Goal: Task Accomplishment & Management: Complete application form

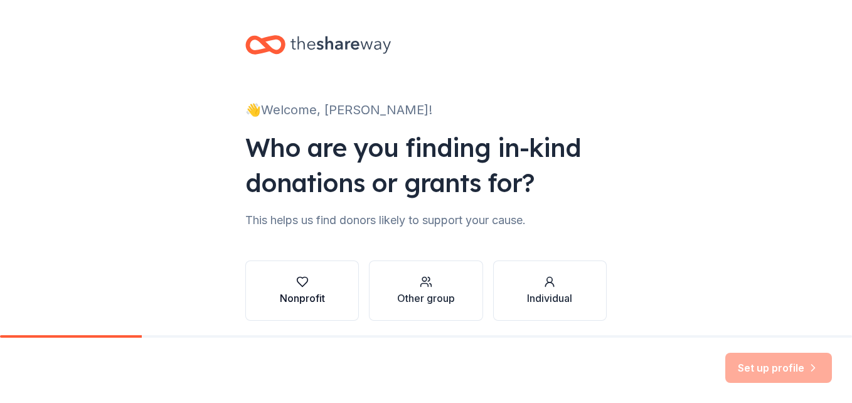
click at [318, 296] on div "Nonprofit" at bounding box center [302, 298] width 45 height 15
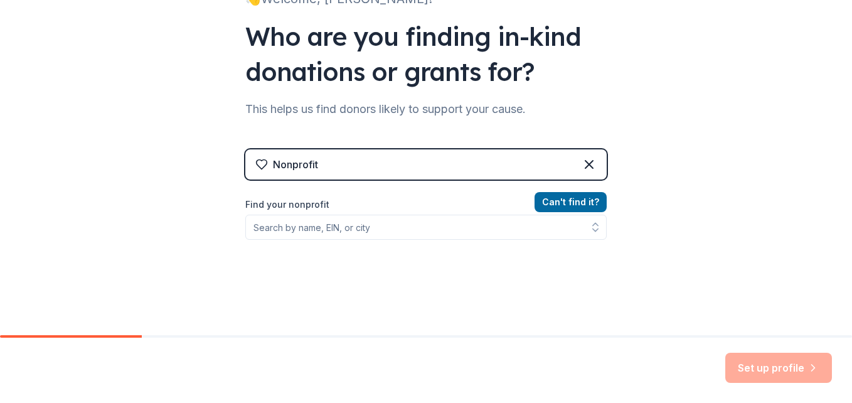
scroll to position [130, 0]
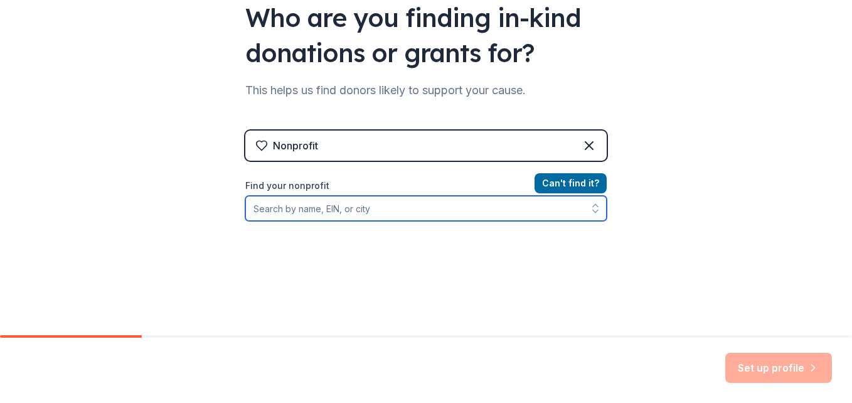
click at [326, 216] on input "Find your nonprofit" at bounding box center [426, 208] width 362 height 25
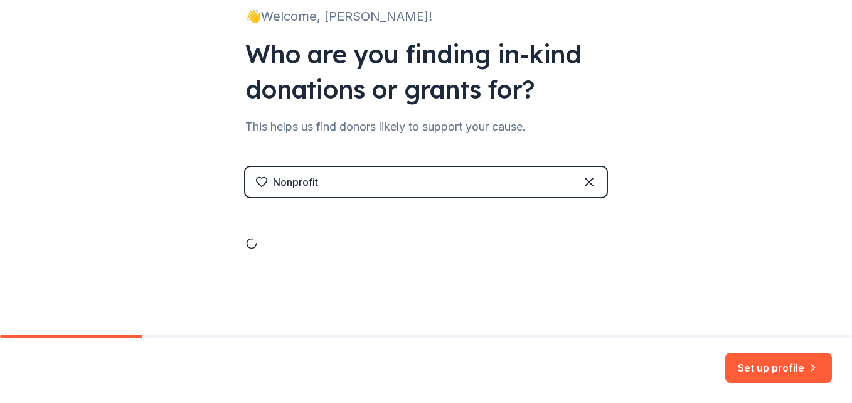
scroll to position [94, 0]
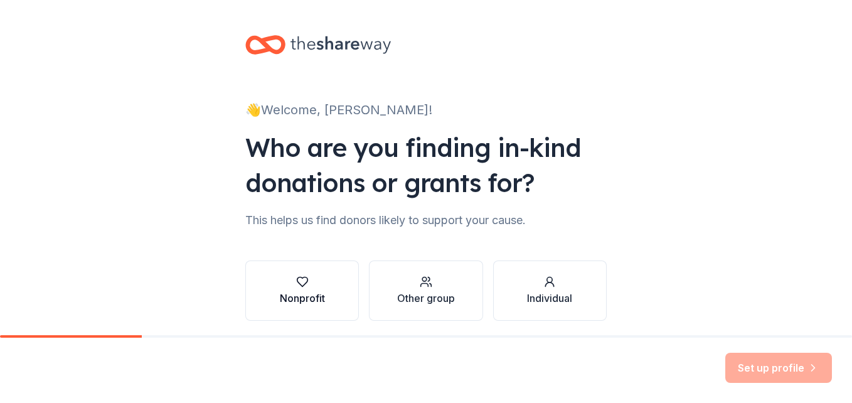
click at [296, 287] on icon "button" at bounding box center [302, 282] width 13 height 13
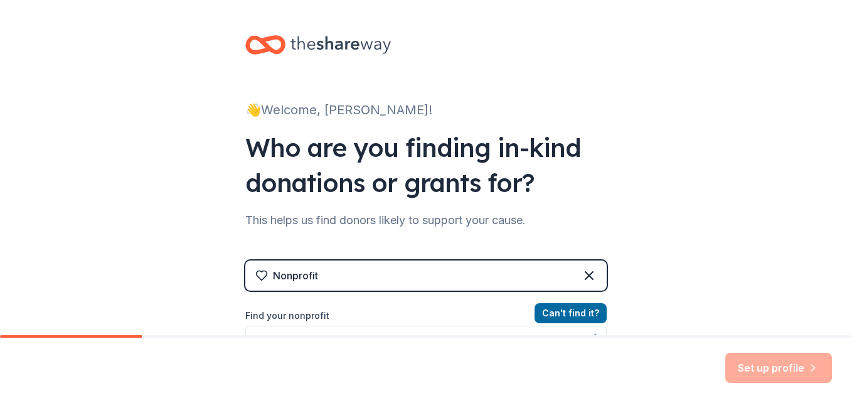
scroll to position [57, 0]
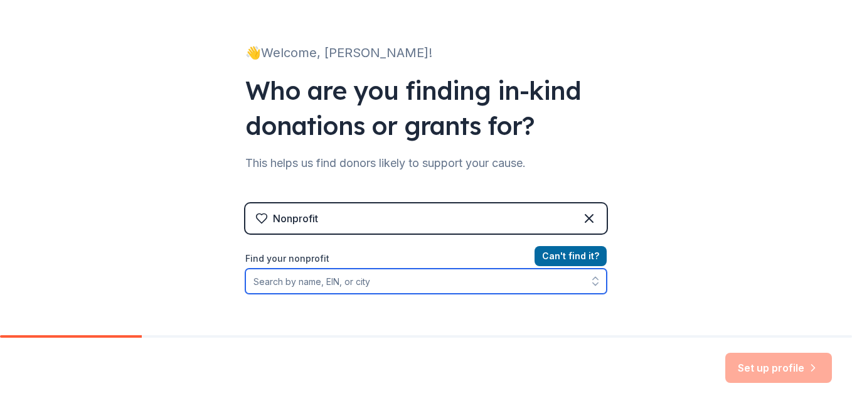
click at [285, 282] on input "Find your nonprofit" at bounding box center [426, 281] width 362 height 25
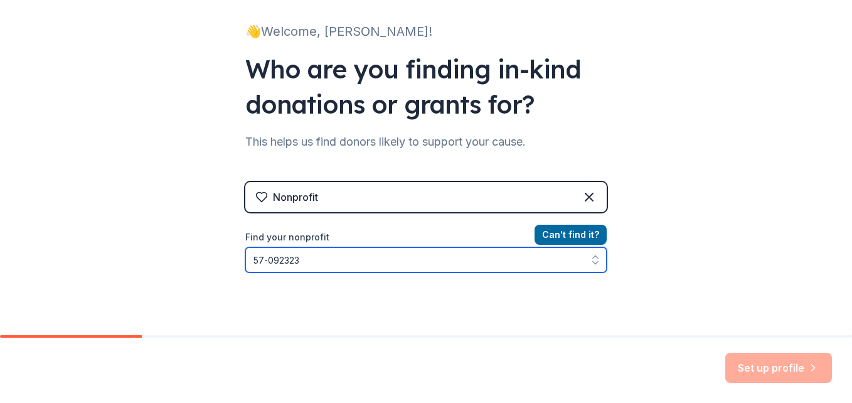
type input "[US_EMPLOYER_IDENTIFICATION_NUMBER]"
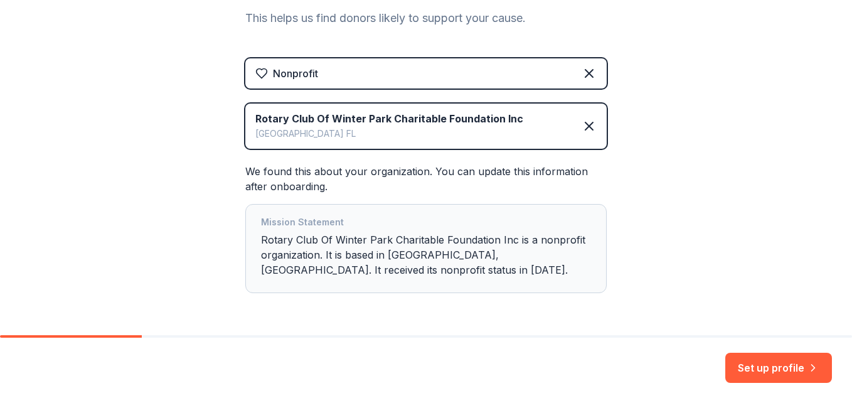
scroll to position [245, 0]
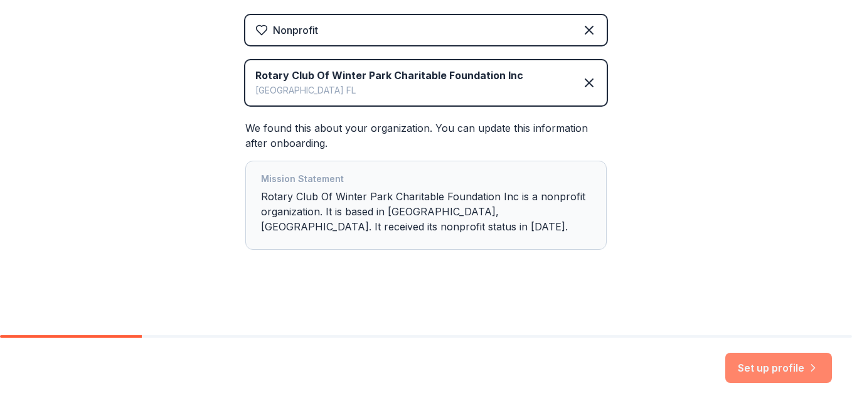
click at [786, 370] on button "Set up profile" at bounding box center [779, 368] width 107 height 30
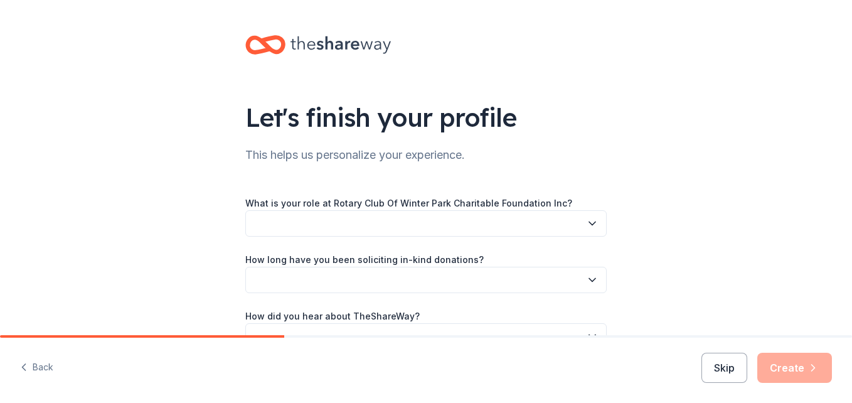
click at [292, 223] on button "button" at bounding box center [426, 223] width 362 height 26
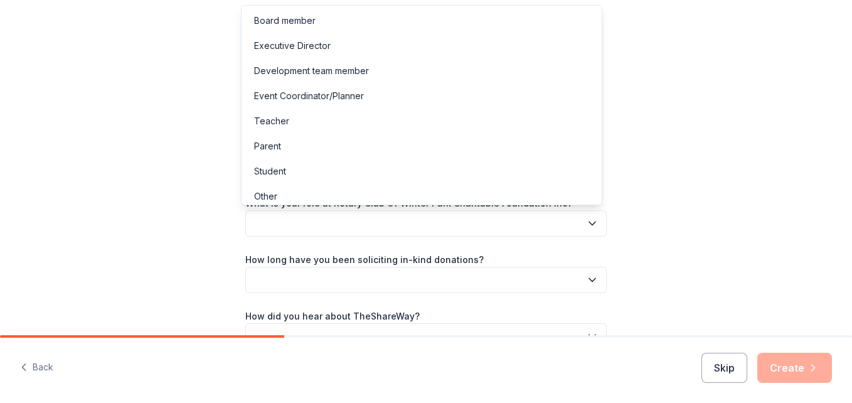
scroll to position [7, 0]
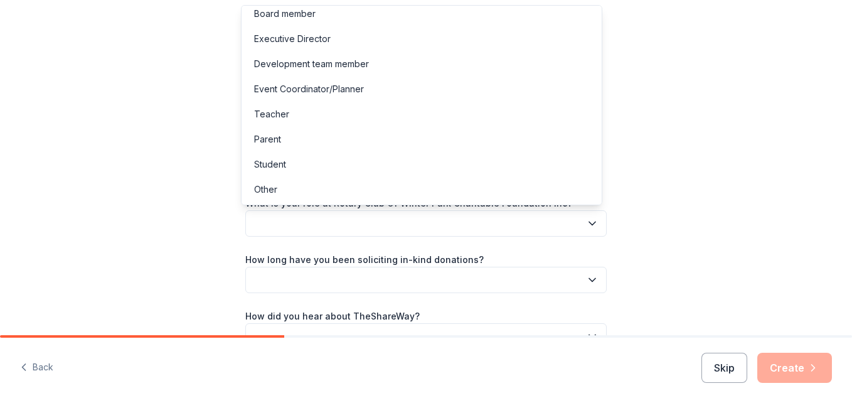
click at [640, 171] on div "Let's finish your profile This helps us personalize your experience. What is yo…" at bounding box center [426, 205] width 852 height 410
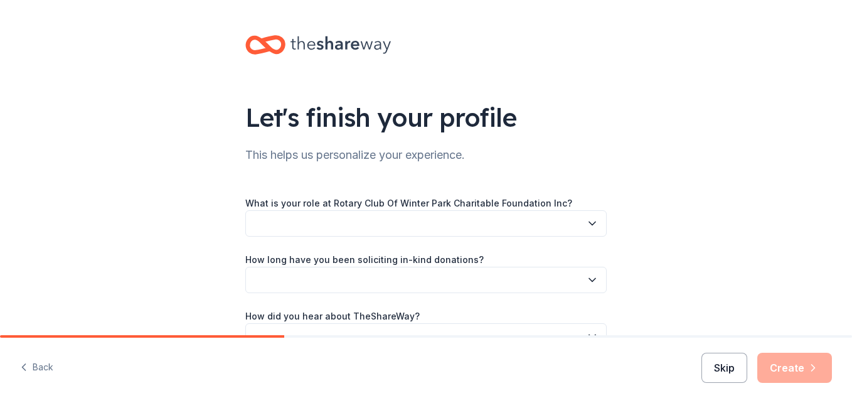
click at [727, 369] on button "Skip" at bounding box center [725, 368] width 46 height 30
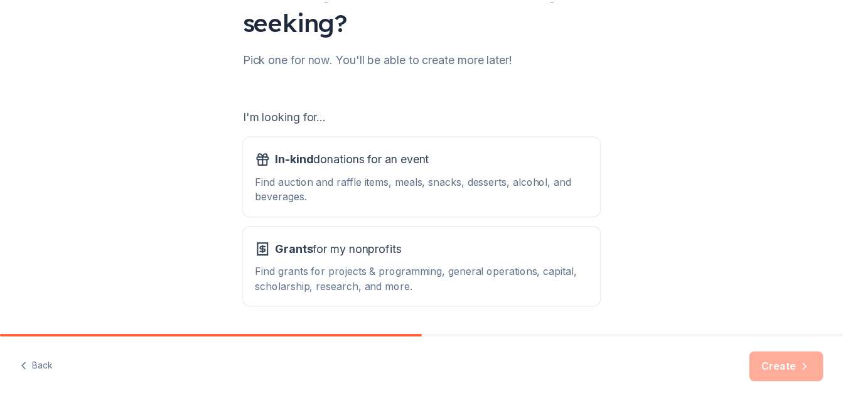
scroll to position [133, 0]
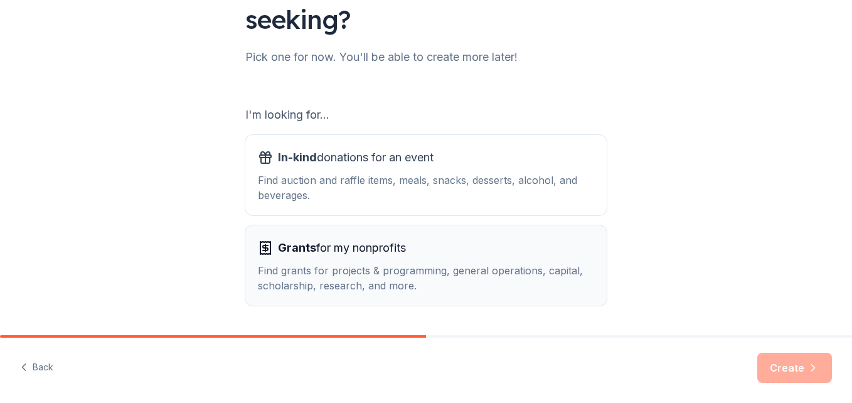
click at [368, 257] on span "Grants for my nonprofits" at bounding box center [342, 248] width 128 height 20
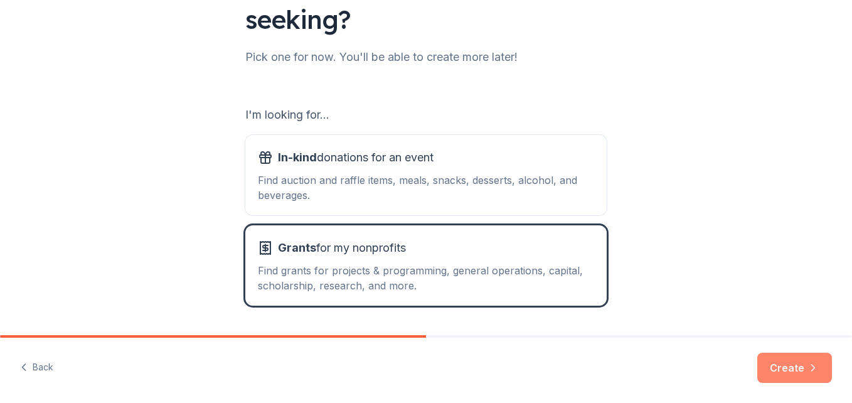
click at [788, 363] on button "Create" at bounding box center [795, 368] width 75 height 30
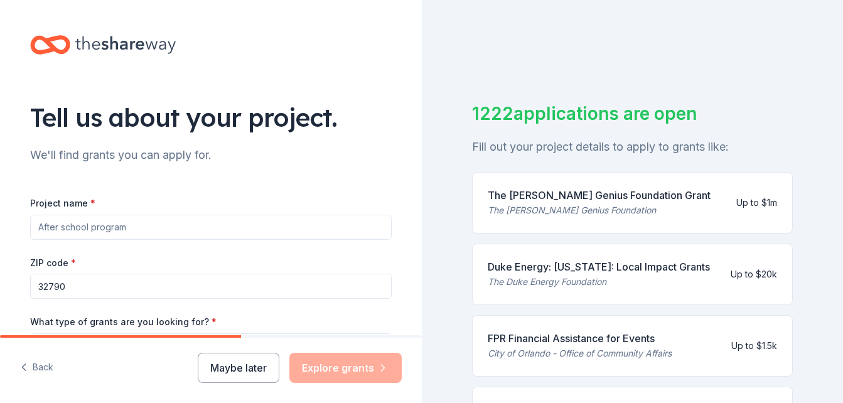
click at [85, 231] on input "Project name *" at bounding box center [211, 227] width 362 height 25
click at [127, 222] on input "Project name *" at bounding box center [211, 227] width 362 height 25
type input "[GEOGRAPHIC_DATA] Food Pantry"
drag, startPoint x: 81, startPoint y: 288, endPoint x: 14, endPoint y: 286, distance: 67.2
click at [14, 286] on div "Tell us about your project. We'll find grants you can apply for. Project name *…" at bounding box center [211, 300] width 402 height 600
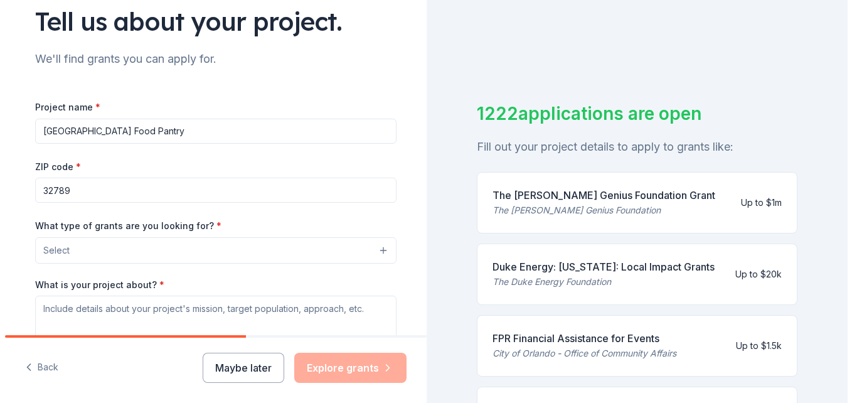
scroll to position [115, 0]
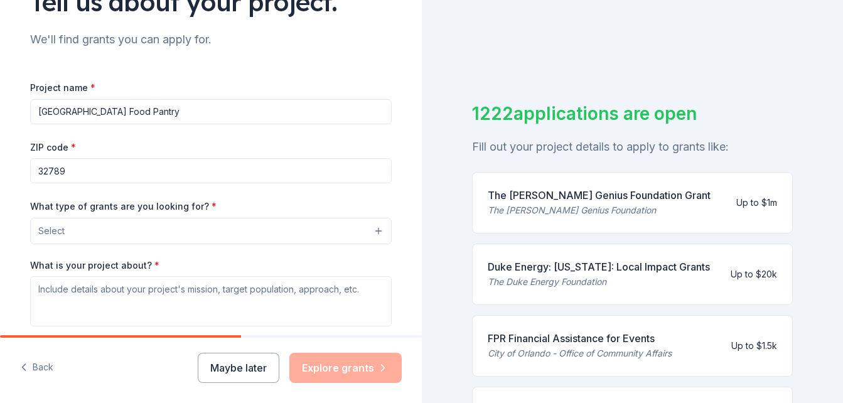
type input "32789"
click at [370, 229] on button "Select" at bounding box center [211, 231] width 362 height 26
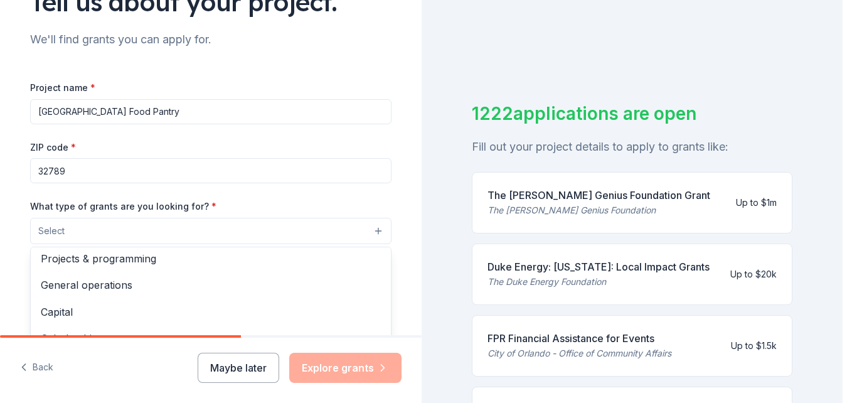
scroll to position [11, 0]
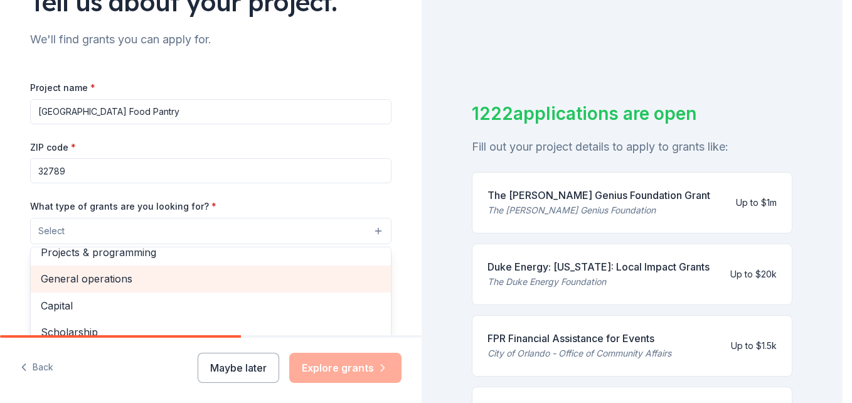
click at [84, 281] on span "General operations" at bounding box center [211, 279] width 340 height 16
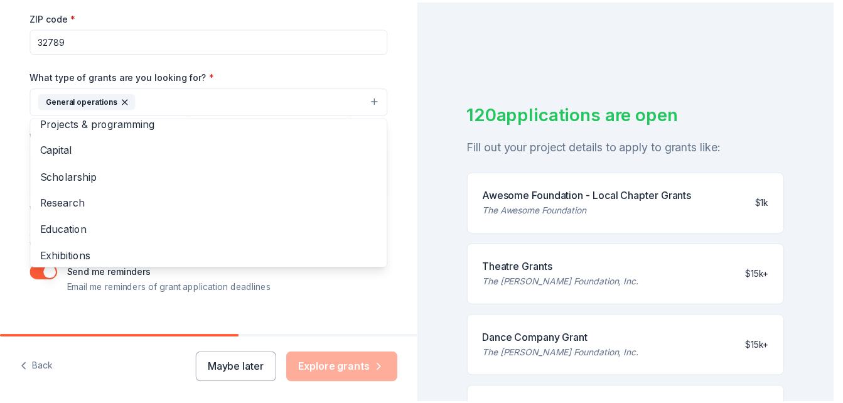
scroll to position [266, 0]
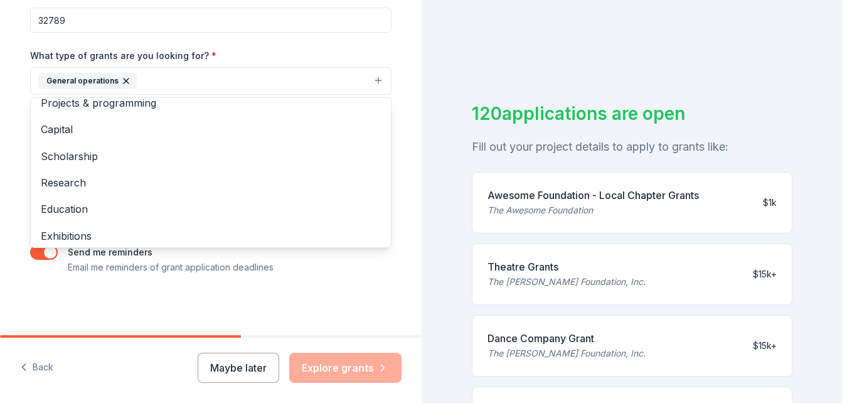
click at [381, 273] on div "Project name * Killarney Elementary Food Pantry ZIP code * 32789 What type of g…" at bounding box center [211, 102] width 362 height 346
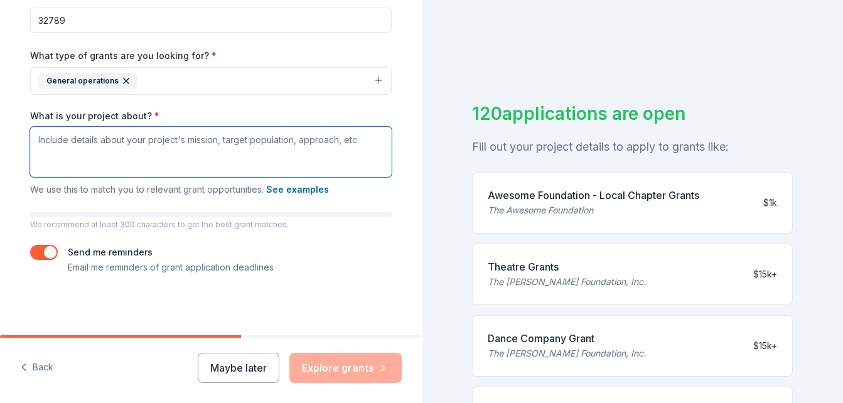
click at [100, 148] on textarea "What is your project about? *" at bounding box center [211, 152] width 362 height 50
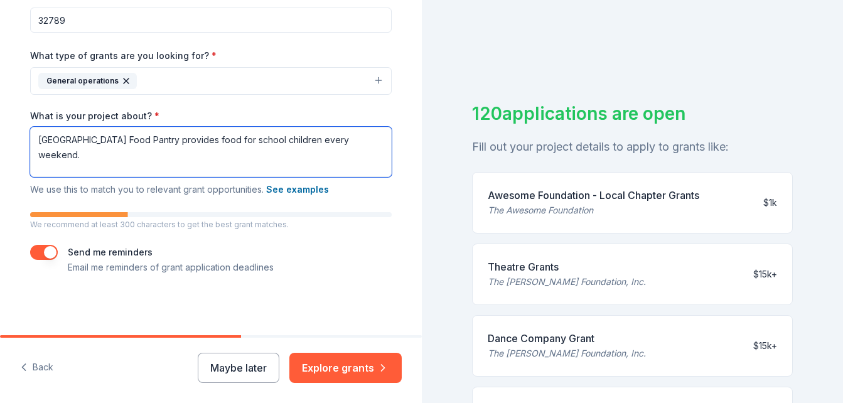
click at [212, 139] on textarea "Killarney Elementary Food Pantry provides food for school children every weeken…" at bounding box center [211, 152] width 362 height 50
click at [232, 139] on textarea "Killarney Elementary Food Pantry provides food for school children every weeken…" at bounding box center [211, 152] width 362 height 50
click at [230, 137] on textarea "Killarney Elementary Food Pantry provides food for school children every weeken…" at bounding box center [211, 152] width 362 height 50
drag, startPoint x: 274, startPoint y: 138, endPoint x: 249, endPoint y: 143, distance: 26.2
click at [249, 143] on textarea "Killarney Elementary Food Pantry provides food for school children every weeken…" at bounding box center [211, 152] width 362 height 50
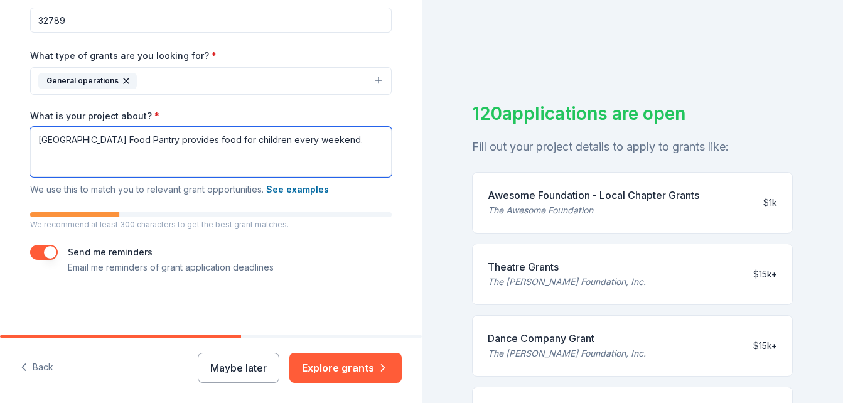
click at [284, 139] on textarea "Killarney Elementary Food Pantry provides food for children every weekend." at bounding box center [211, 152] width 362 height 50
click at [85, 153] on textarea "Killarney Elementary Food Pantry provides food for children to take home every …" at bounding box center [211, 152] width 362 height 50
click at [246, 137] on textarea "Killarney Elementary Food Pantry provides food for children to take home every …" at bounding box center [211, 152] width 362 height 50
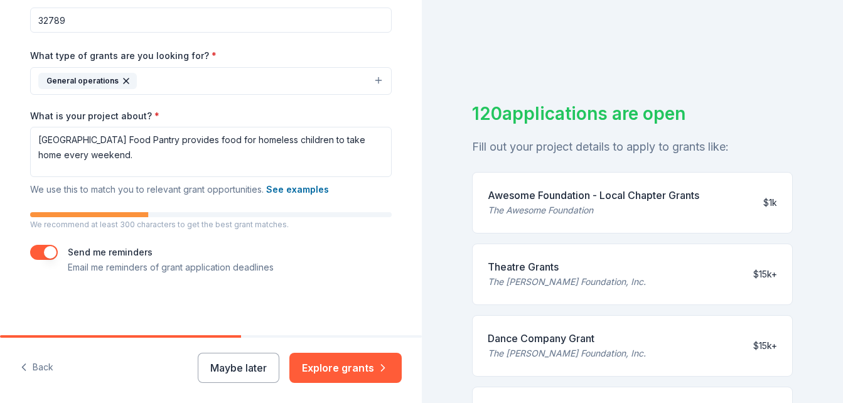
click at [327, 252] on div "Send me reminders Email me reminders of grant application deadlines" at bounding box center [211, 260] width 362 height 30
click at [292, 193] on button "See examples" at bounding box center [297, 189] width 63 height 15
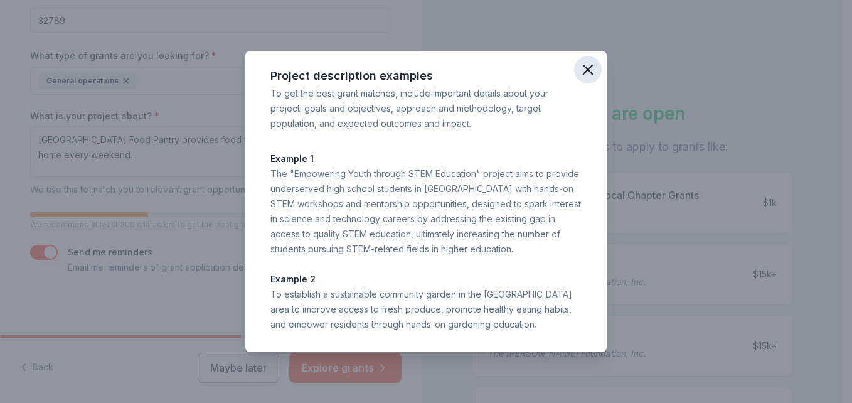
click at [591, 73] on icon "button" at bounding box center [588, 70] width 18 height 18
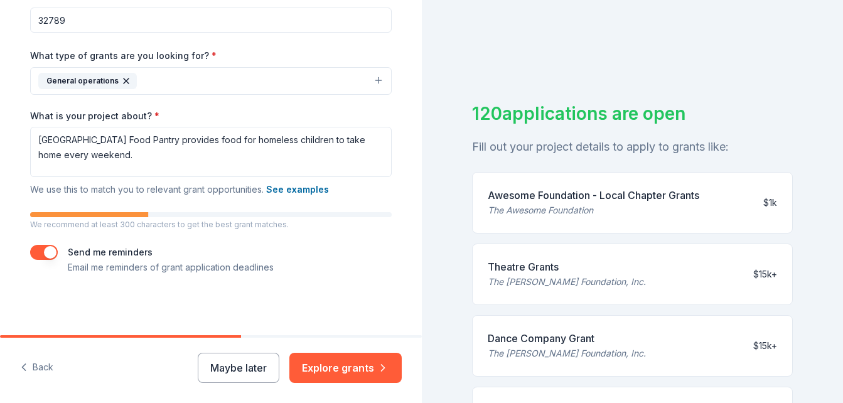
click at [94, 225] on p "We recommend at least 300 characters to get the best grant matches." at bounding box center [211, 225] width 362 height 10
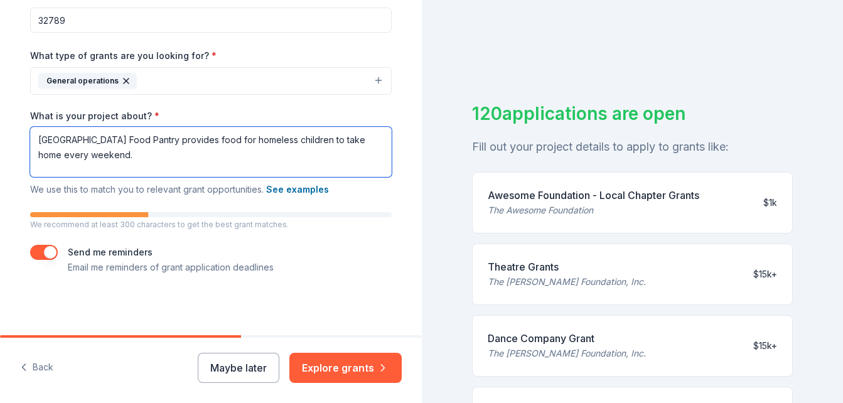
click at [146, 159] on textarea "Killarney Elementary Food Pantry provides food for homeless children to take ho…" at bounding box center [211, 152] width 362 height 50
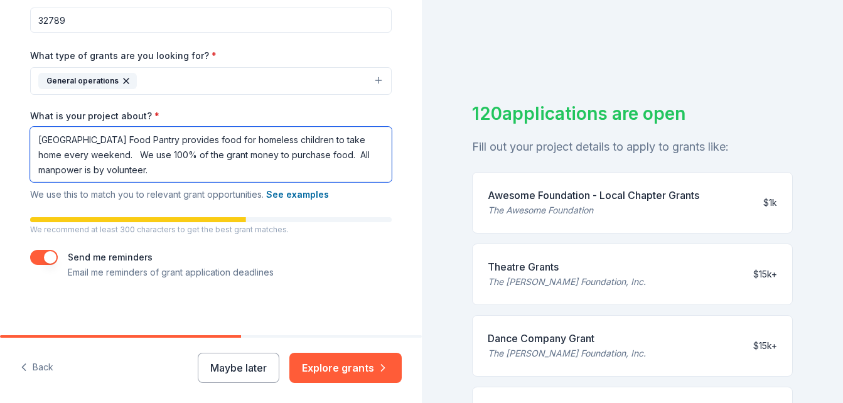
drag, startPoint x: 99, startPoint y: 169, endPoint x: 89, endPoint y: 166, distance: 10.5
click at [89, 166] on textarea "Killarney Elementary Food Pantry provides food for homeless children to take ho…" at bounding box center [211, 154] width 362 height 55
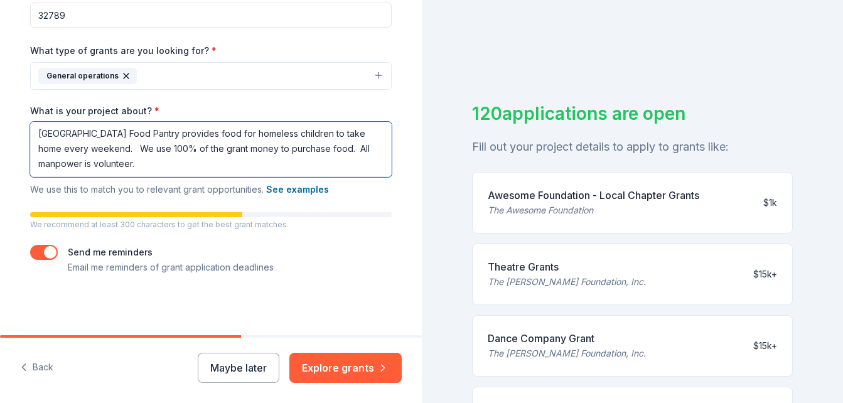
type textarea "Killarney Elementary Food Pantry provides food for homeless children to take ho…"
click at [48, 254] on button "button" at bounding box center [44, 252] width 28 height 15
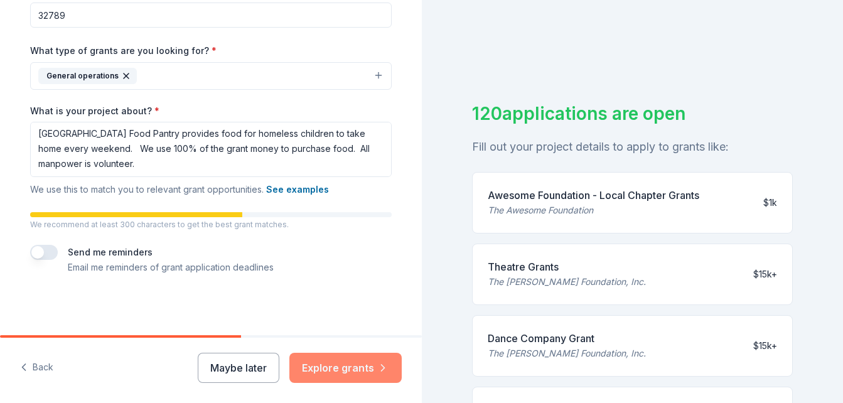
click at [330, 371] on button "Explore grants" at bounding box center [345, 368] width 112 height 30
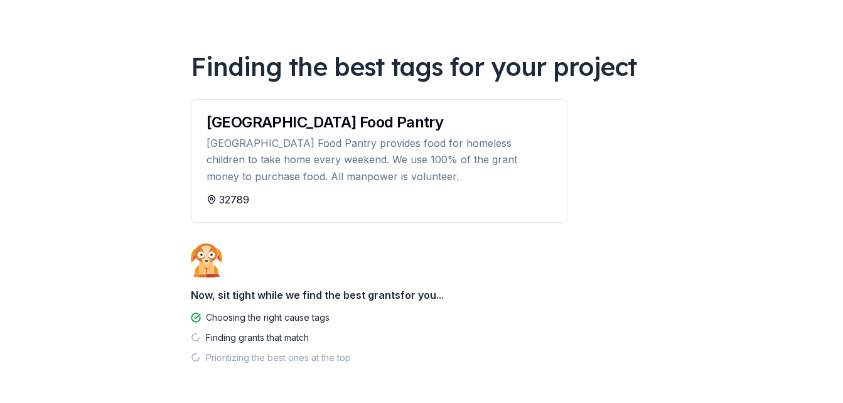
scroll to position [101, 0]
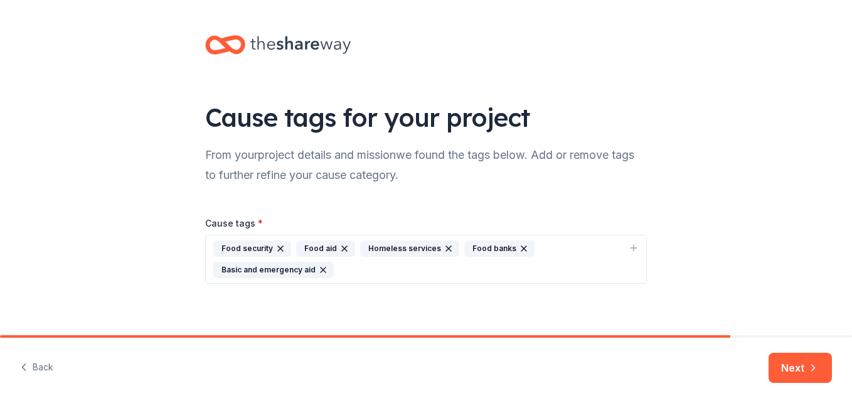
click at [519, 250] on icon "button" at bounding box center [524, 249] width 10 height 10
click at [569, 250] on icon "button" at bounding box center [574, 249] width 10 height 10
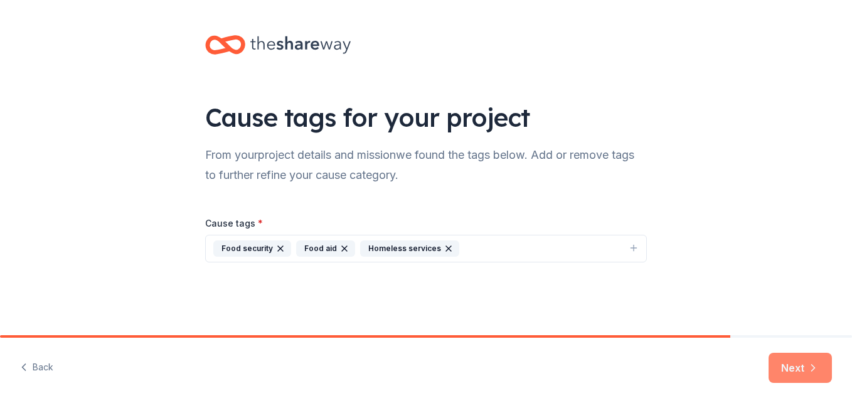
click at [794, 368] on button "Next" at bounding box center [800, 368] width 63 height 30
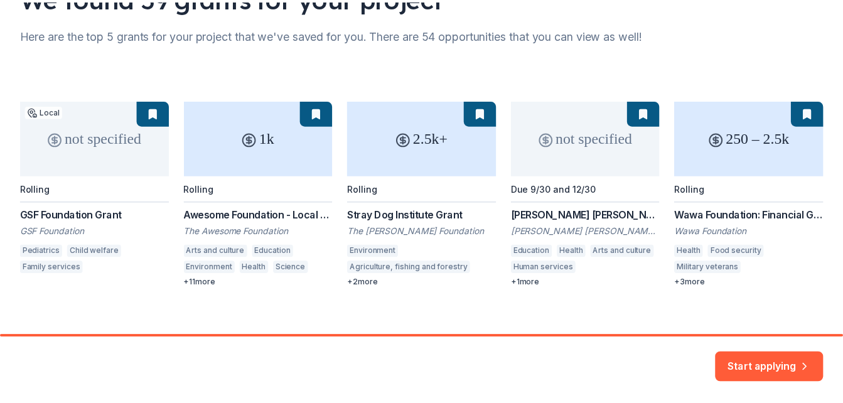
scroll to position [132, 0]
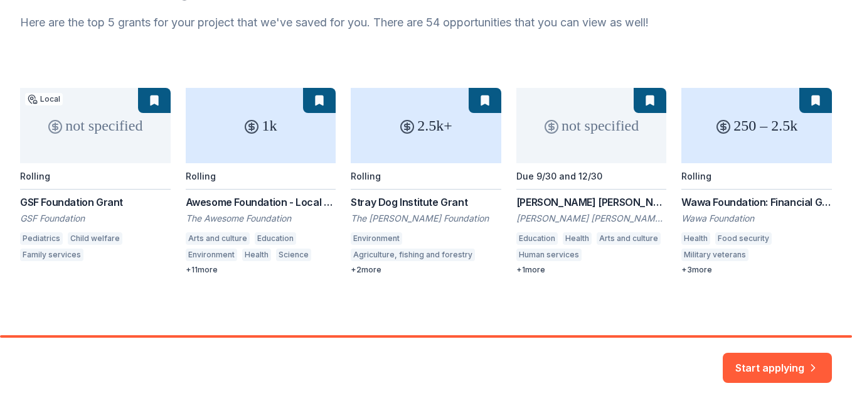
click at [372, 267] on div "not specified Local Rolling GSF Foundation Grant GSF Foundation Pediatrics Chil…" at bounding box center [426, 181] width 812 height 187
click at [357, 269] on div "not specified Local Rolling GSF Foundation Grant GSF Foundation Pediatrics Chil…" at bounding box center [426, 181] width 812 height 187
click at [746, 154] on div "not specified Local Rolling GSF Foundation Grant GSF Foundation Child welfare F…" at bounding box center [426, 181] width 812 height 187
click at [746, 156] on div "not specified Local Rolling GSF Foundation Grant GSF Foundation Child welfare F…" at bounding box center [426, 181] width 812 height 187
click at [804, 100] on div "not specified Local Rolling GSF Foundation Grant GSF Foundation Child welfare F…" at bounding box center [426, 181] width 812 height 187
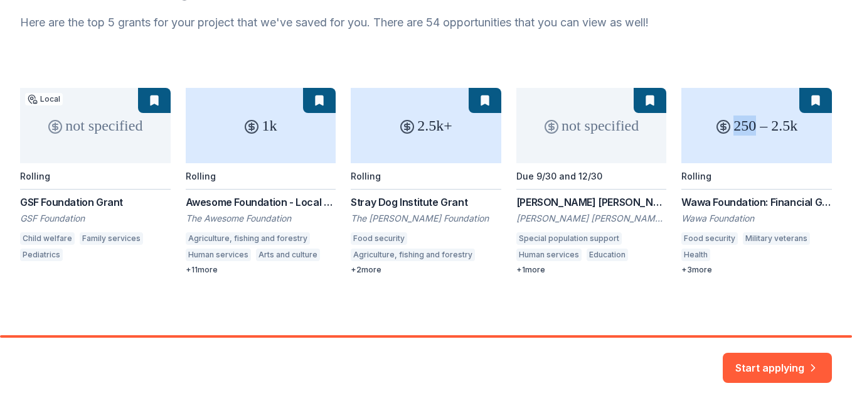
click at [804, 102] on div "not specified Local Rolling GSF Foundation Grant GSF Foundation Child welfare F…" at bounding box center [426, 181] width 812 height 187
click at [785, 360] on button "Start applying" at bounding box center [777, 360] width 109 height 30
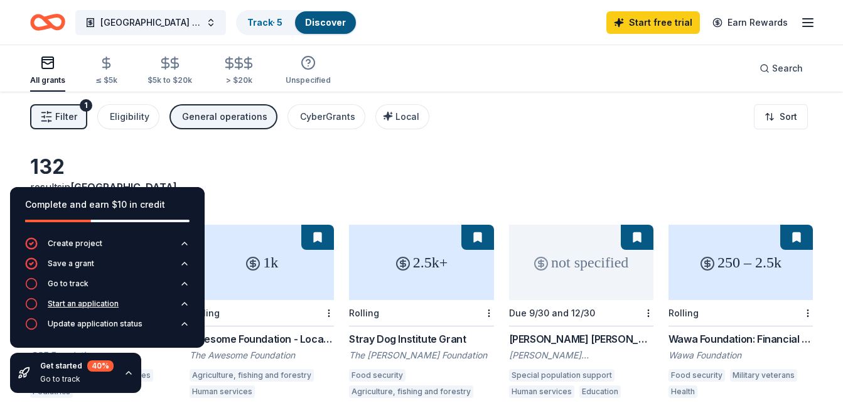
click at [107, 307] on div "Start an application" at bounding box center [83, 304] width 71 height 10
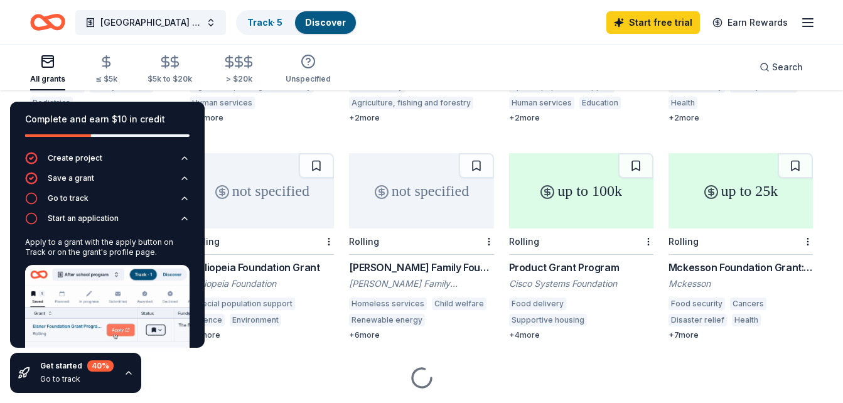
scroll to position [309, 0]
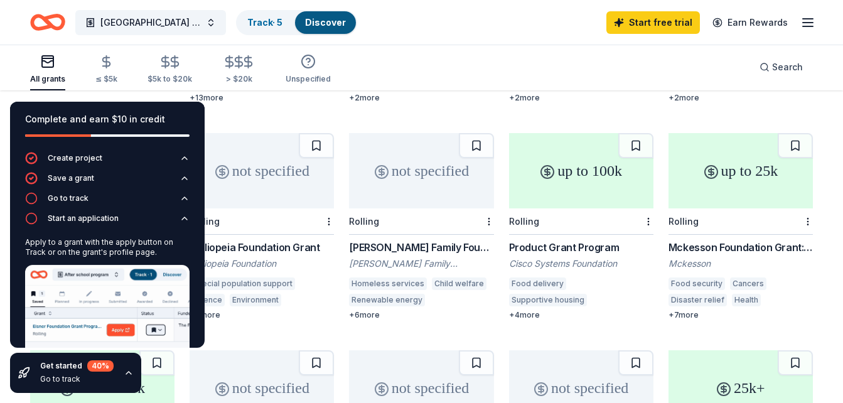
click at [227, 107] on div "not specified Local Rolling GSF Foundation Grant GSF Foundation Child welfare F…" at bounding box center [421, 335] width 783 height 839
click at [248, 99] on div "not specified Local Rolling GSF Foundation Grant GSF Foundation Child welfare F…" at bounding box center [421, 335] width 783 height 839
click at [554, 240] on div "Product Grant Program" at bounding box center [581, 247] width 144 height 15
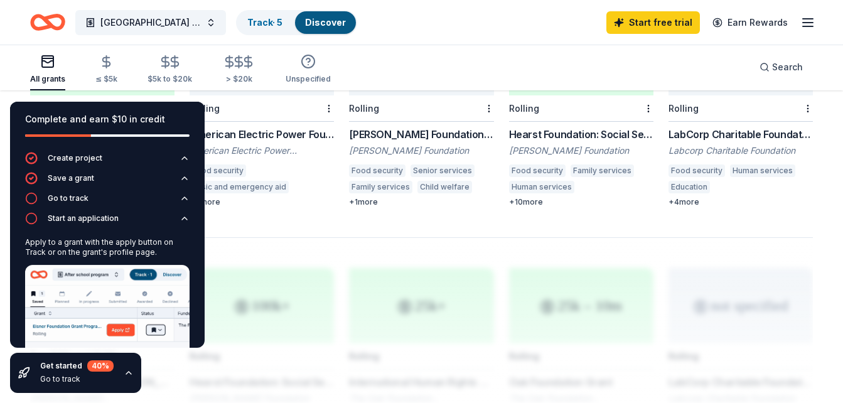
scroll to position [792, 0]
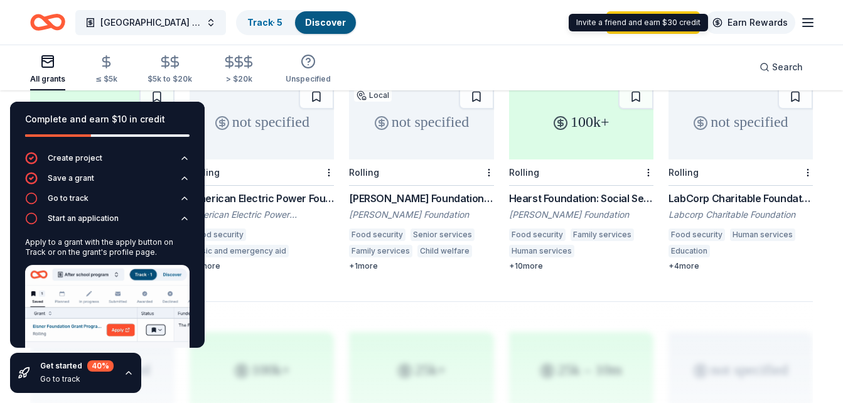
click at [741, 26] on link "Earn Rewards" at bounding box center [750, 22] width 90 height 23
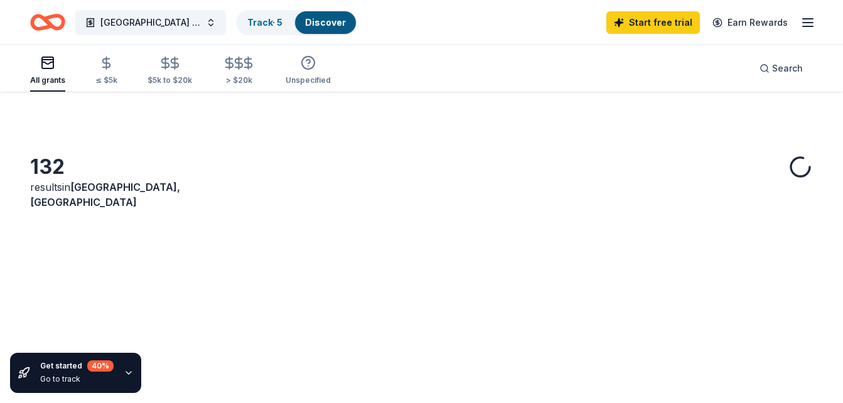
scroll to position [792, 0]
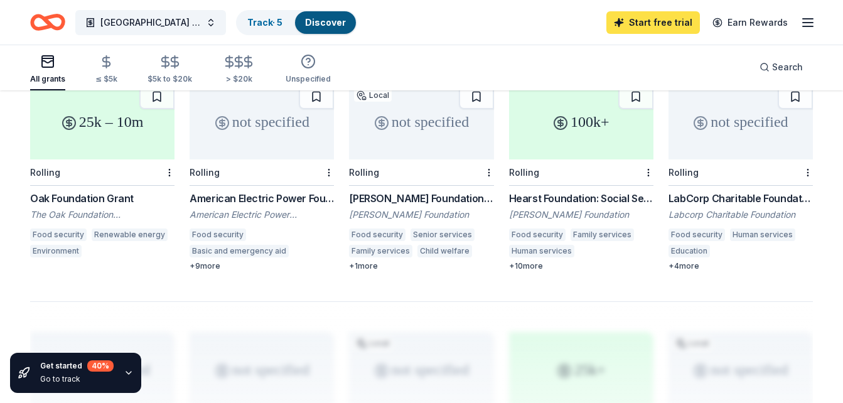
click at [638, 24] on link "Start free trial" at bounding box center [653, 22] width 94 height 23
